Goal: Information Seeking & Learning: Learn about a topic

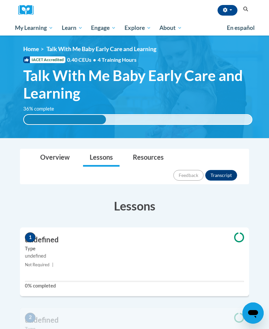
click at [0, 0] on link "My Course Progress" at bounding box center [0, 0] width 0 height 0
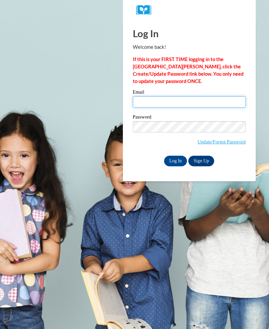
click at [217, 103] on input "Email" at bounding box center [189, 101] width 113 height 11
type input "Kristina.Duncan.2021@gmail.com"
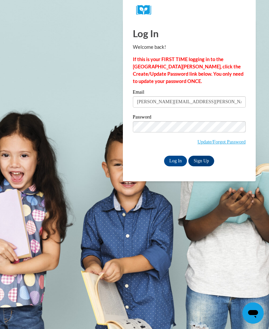
click at [179, 156] on input "Log In" at bounding box center [175, 161] width 23 height 11
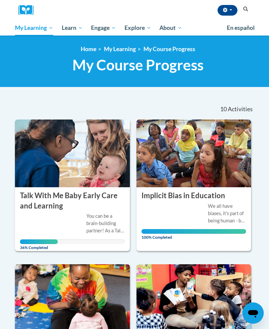
click at [38, 212] on div "You can be a brain-building partner! As a Talk With Me Baby coach, you can empo…" at bounding box center [72, 228] width 105 height 32
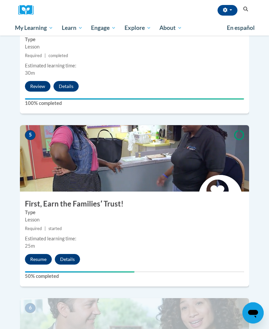
click at [38, 254] on button "Resume" at bounding box center [38, 259] width 27 height 11
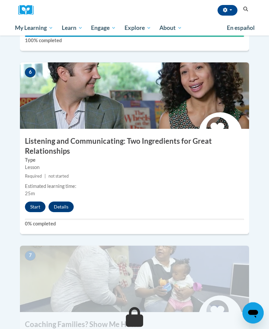
scroll to position [1015, 0]
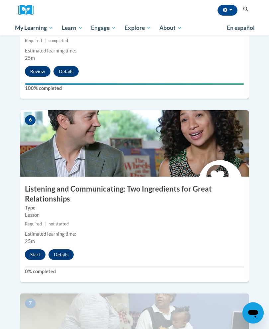
click at [33, 250] on button "Start" at bounding box center [35, 255] width 21 height 11
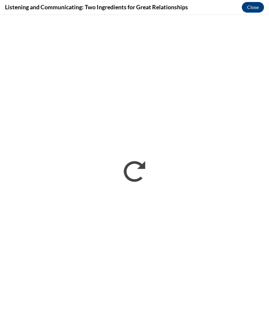
scroll to position [0, 0]
